Goal: Task Accomplishment & Management: Use online tool/utility

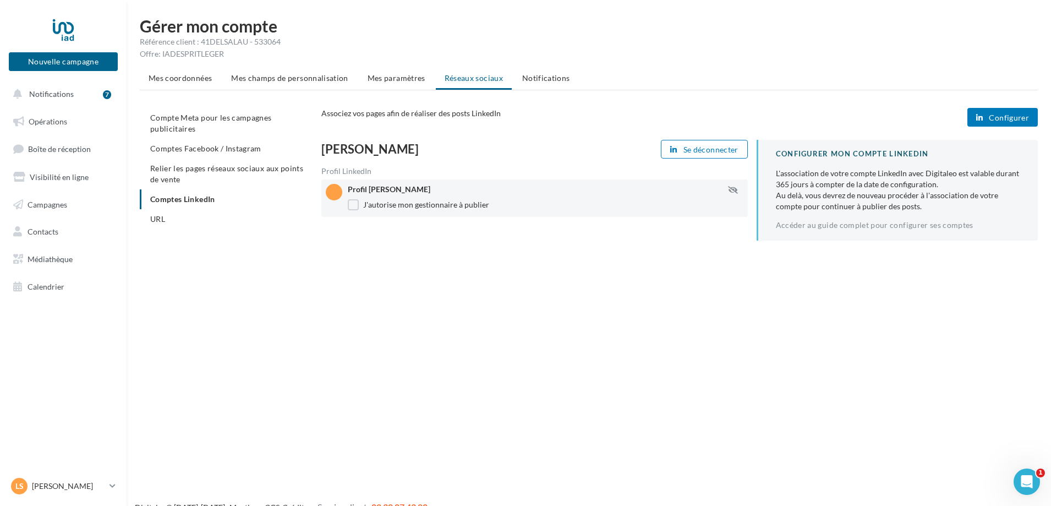
click at [1000, 113] on span "Configurer" at bounding box center [1009, 117] width 40 height 9
click at [1006, 117] on span "Configurer" at bounding box center [1009, 117] width 40 height 9
click at [69, 94] on span "Notifications" at bounding box center [51, 93] width 45 height 9
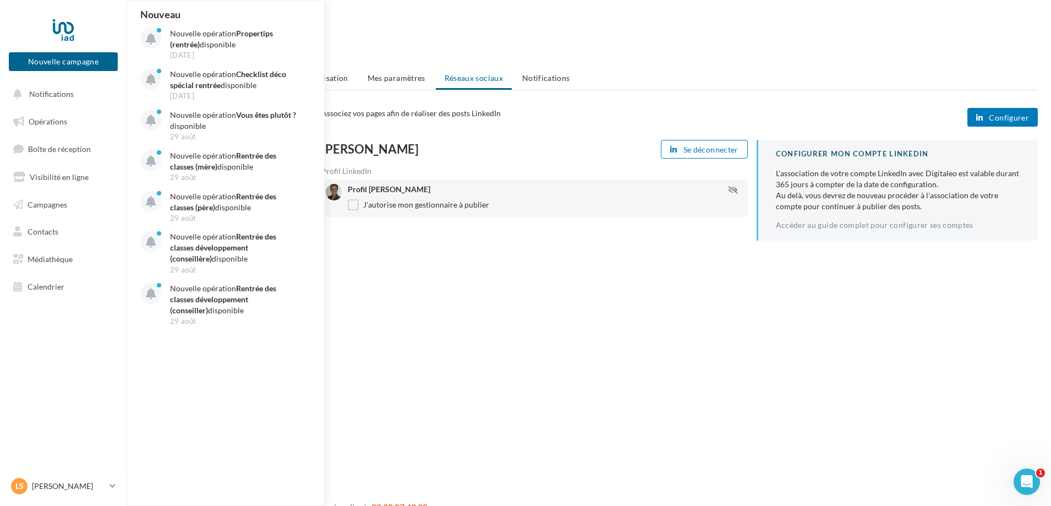
click at [962, 449] on div "Nouvelle campagne Nouvelle campagne Notifications Nouveau Nouvelle opération Pr…" at bounding box center [525, 271] width 1051 height 506
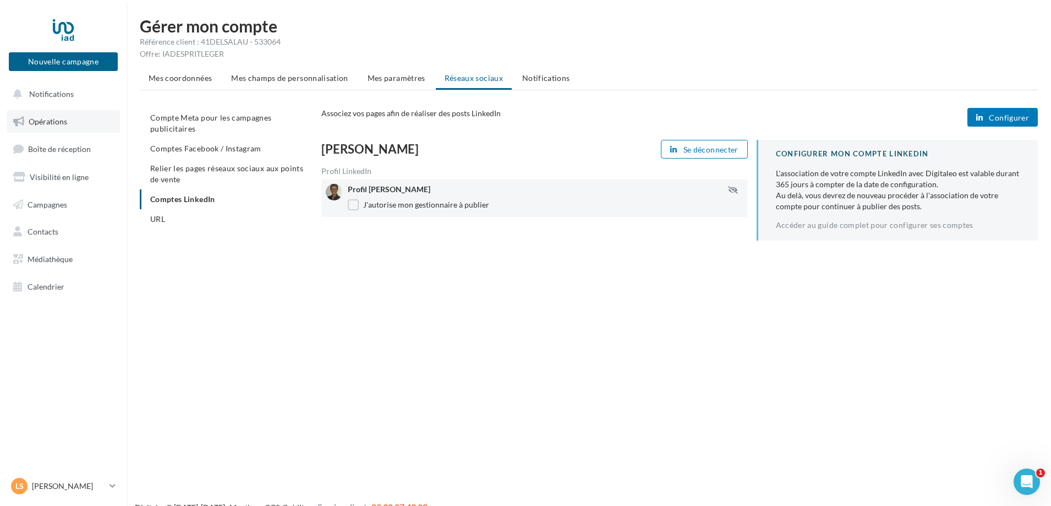
click at [53, 119] on span "Opérations" at bounding box center [48, 121] width 39 height 9
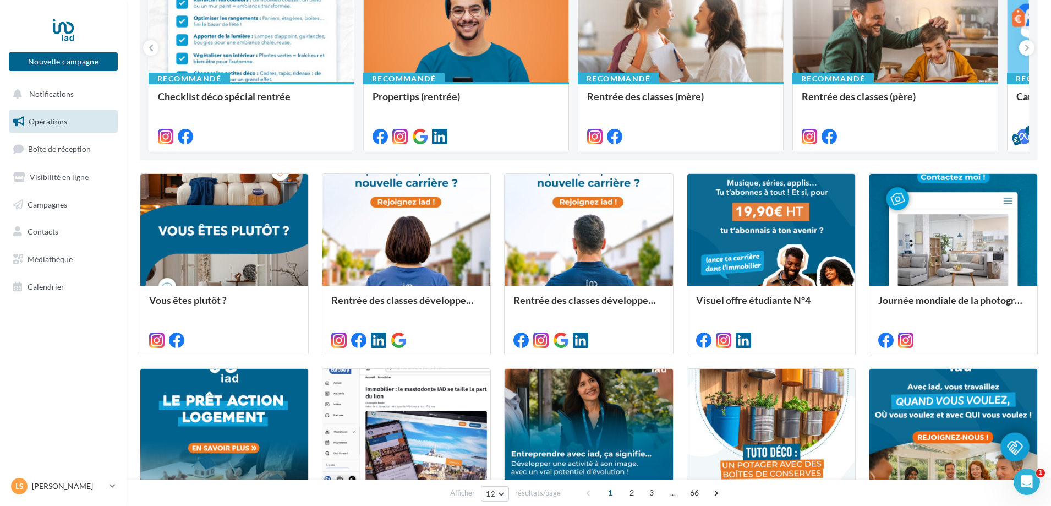
scroll to position [127, 0]
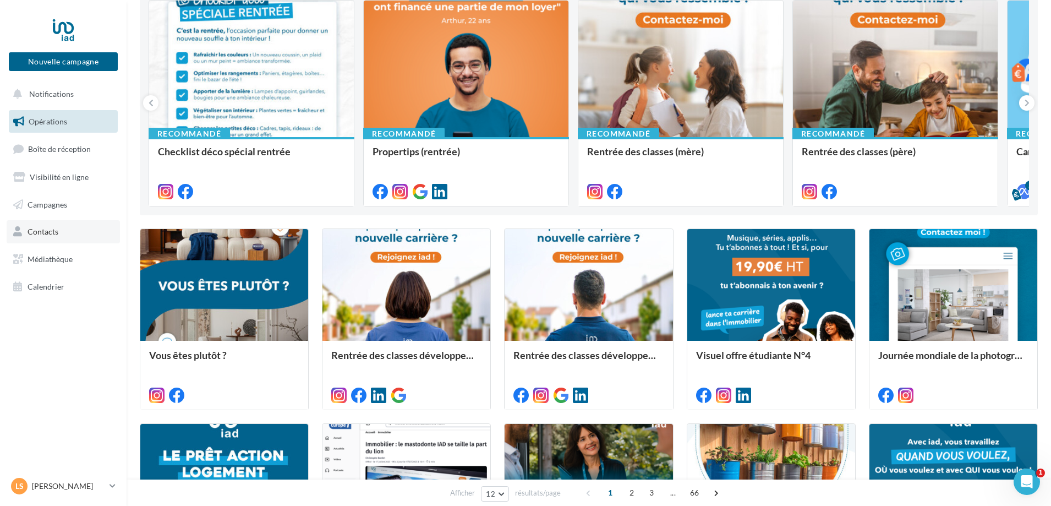
click at [40, 232] on span "Contacts" at bounding box center [43, 231] width 31 height 9
